Goal: Task Accomplishment & Management: Use online tool/utility

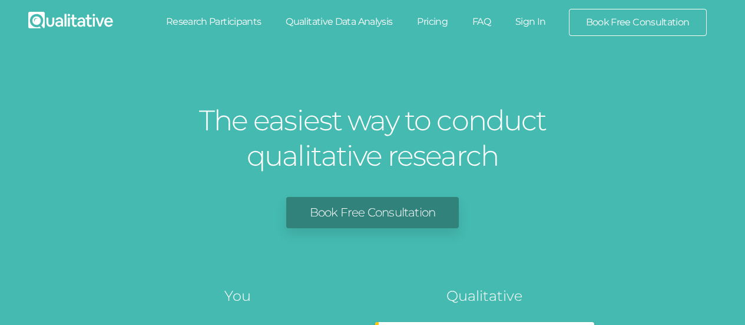
click at [533, 21] on link "Sign In" at bounding box center [530, 22] width 55 height 26
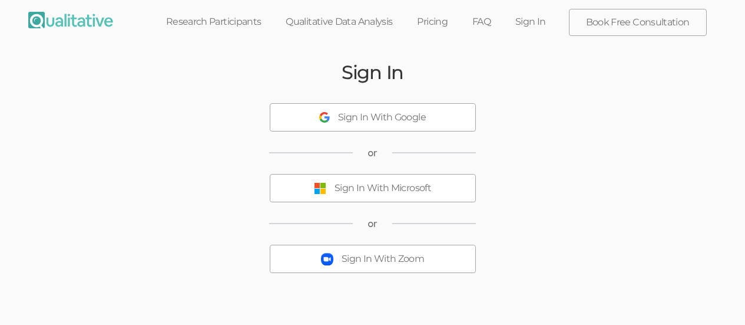
click at [375, 249] on button "Sign In With Zoom" at bounding box center [373, 259] width 206 height 28
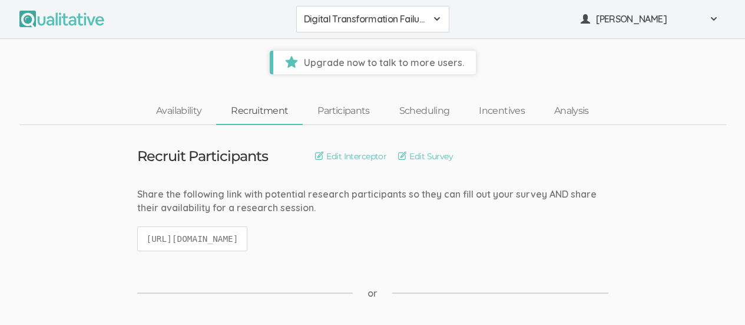
click at [727, 21] on div "Digital Transformation Failure Rates Digital Transformation Failure Rates Creat…" at bounding box center [372, 19] width 745 height 39
click at [715, 20] on span at bounding box center [713, 18] width 9 height 9
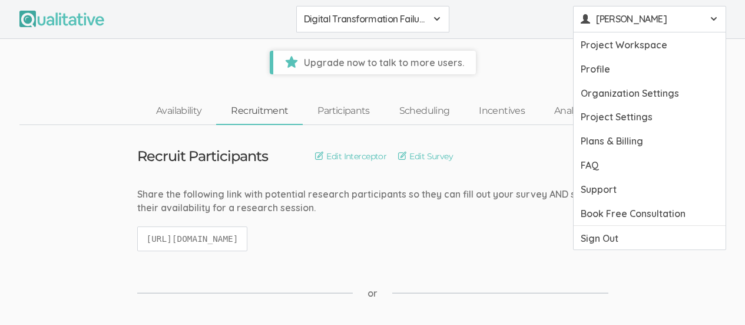
click at [739, 72] on ui-view "Upgrade now to talk to more users." at bounding box center [372, 56] width 745 height 35
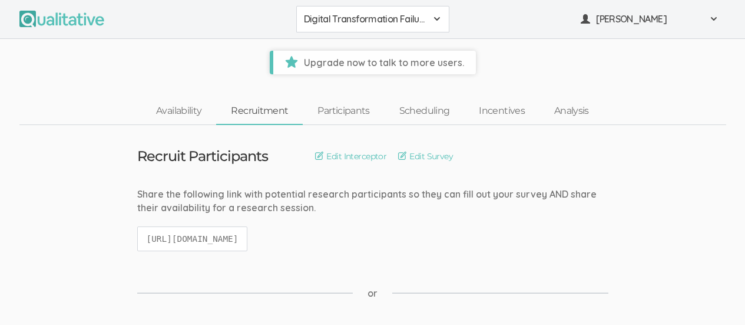
click at [146, 236] on code "https://qualitative.io/screener/684d8509a65a03628e1d029c" at bounding box center [192, 238] width 111 height 25
drag, startPoint x: 143, startPoint y: 240, endPoint x: 480, endPoint y: 233, distance: 337.1
click at [480, 233] on div "Share the following link with potential research participants so they can fill …" at bounding box center [372, 224] width 489 height 75
copy code "https://qualitative.io/screener/684d8509a65a03628e1d029c"
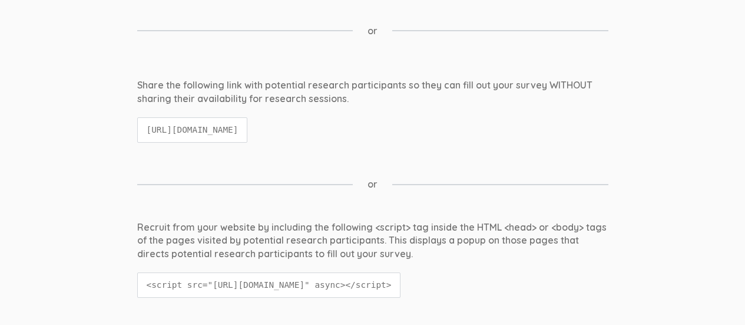
scroll to position [263, 0]
drag, startPoint x: 144, startPoint y: 126, endPoint x: 592, endPoint y: 129, distance: 448.4
click at [592, 129] on div "Share the following link with potential research participants so they can fill …" at bounding box center [372, 115] width 489 height 75
copy code "https://qualitative.io/survey/684d8509a65a03628e1d029c/questions"
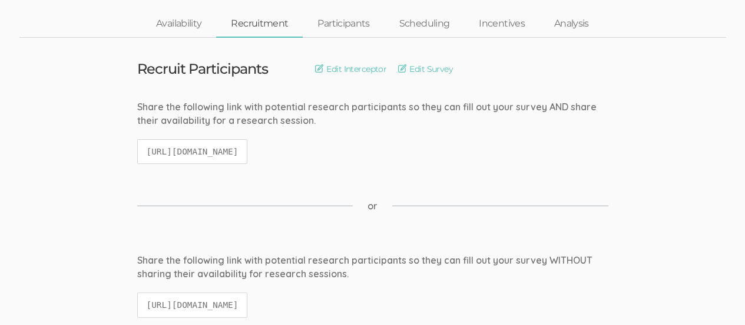
scroll to position [0, 0]
